Goal: Transaction & Acquisition: Purchase product/service

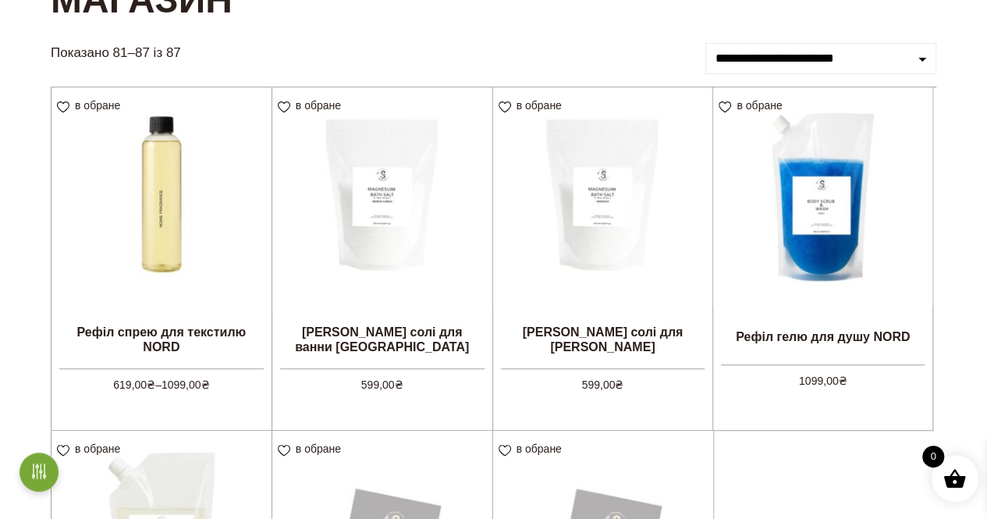
scroll to position [507, 0]
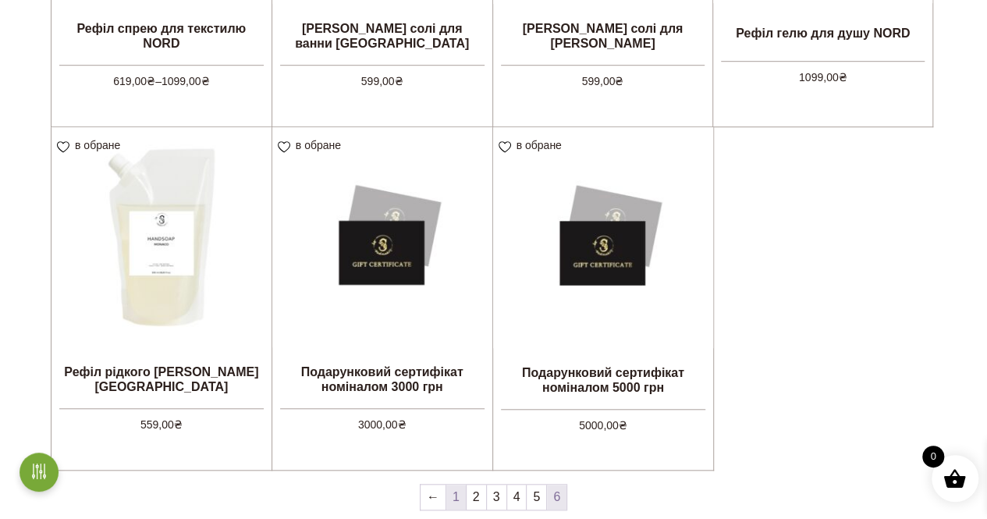
click at [464, 495] on link "1" at bounding box center [456, 497] width 20 height 25
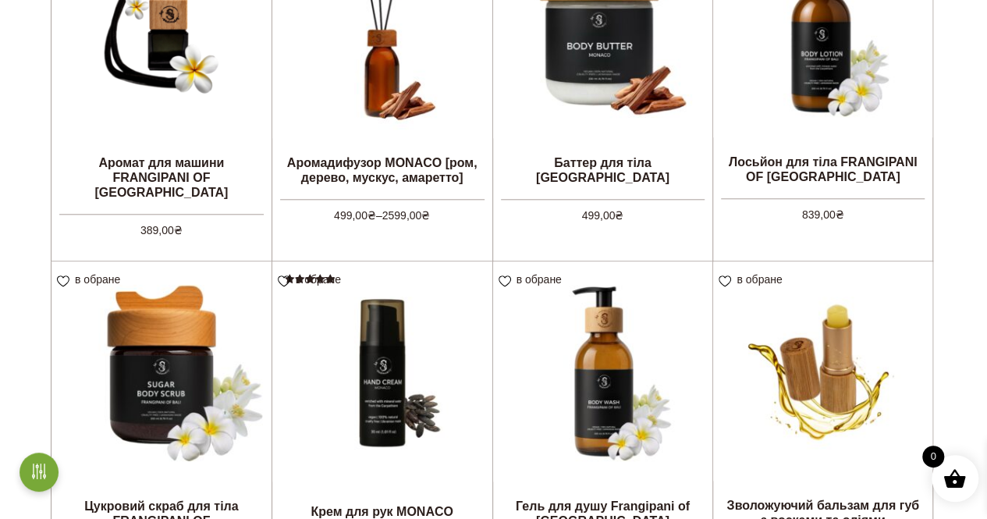
scroll to position [593, 0]
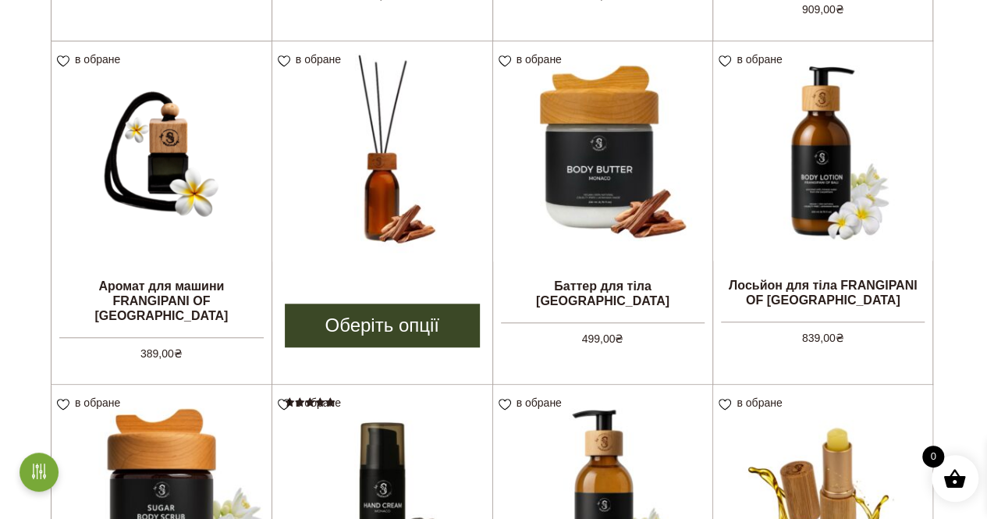
click at [382, 147] on img at bounding box center [382, 151] width 220 height 220
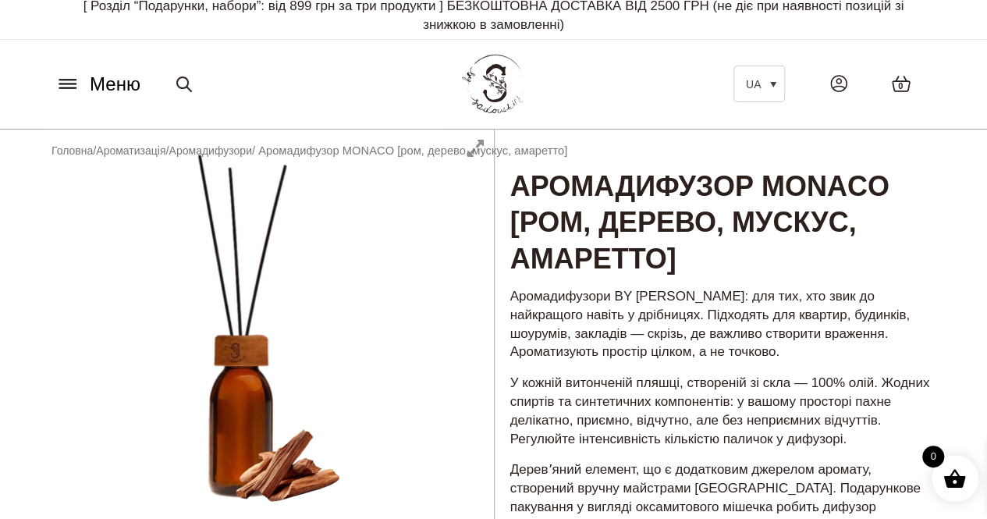
scroll to position [9, 0]
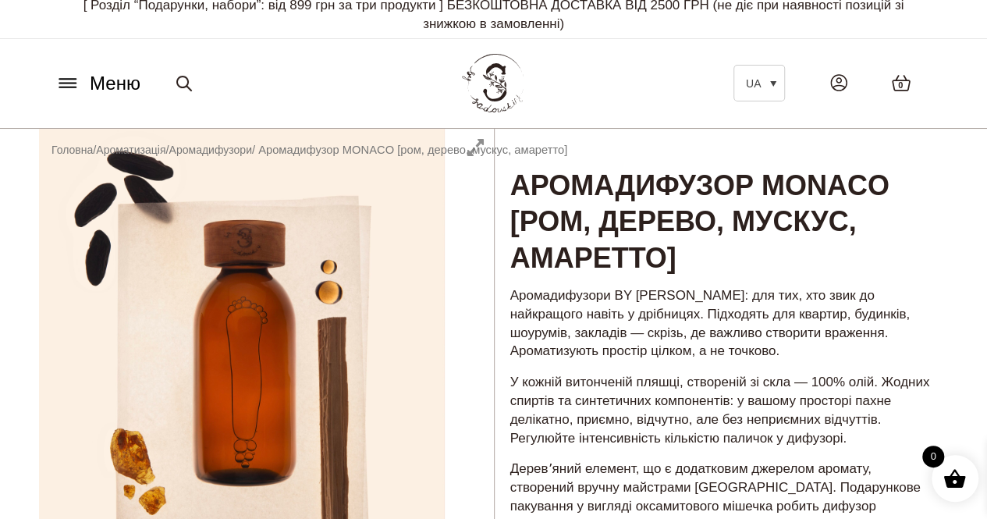
click at [76, 87] on icon at bounding box center [67, 87] width 16 height 0
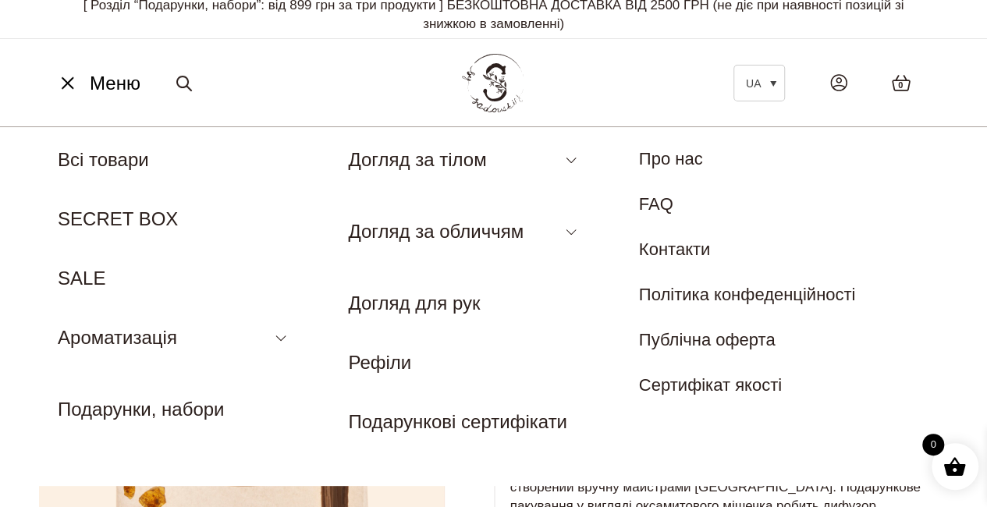
click at [68, 84] on icon at bounding box center [67, 83] width 25 height 16
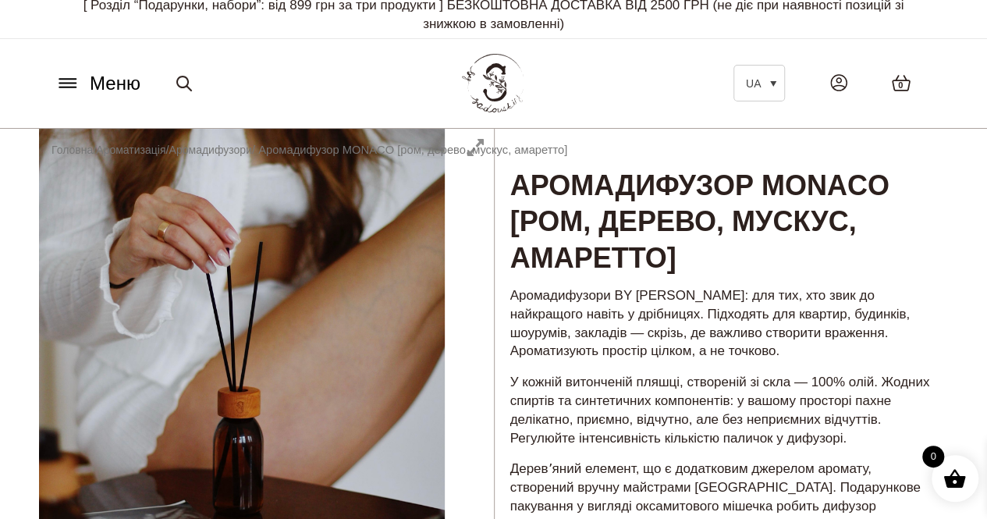
click at [66, 91] on button "Меню" at bounding box center [98, 84] width 94 height 30
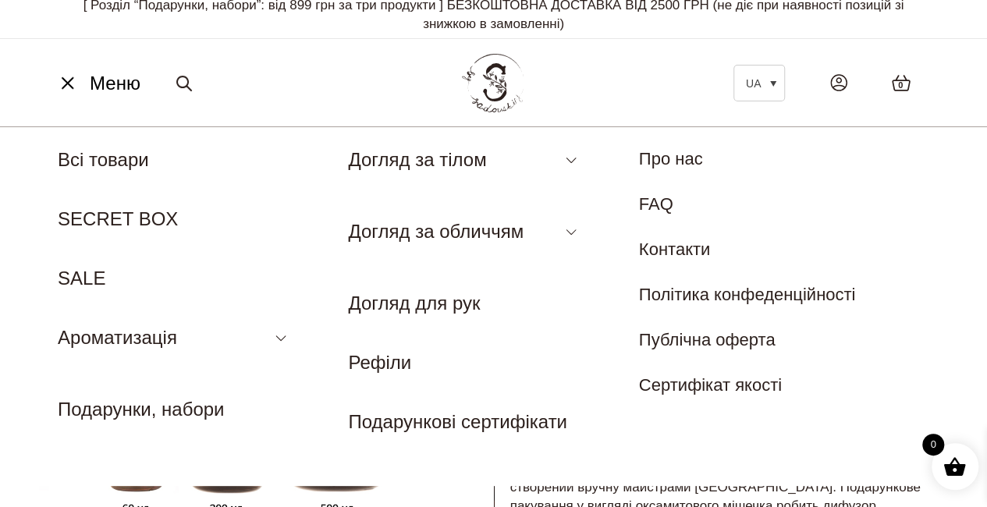
click at [62, 81] on icon at bounding box center [67, 83] width 25 height 16
